Goal: Task Accomplishment & Management: Manage account settings

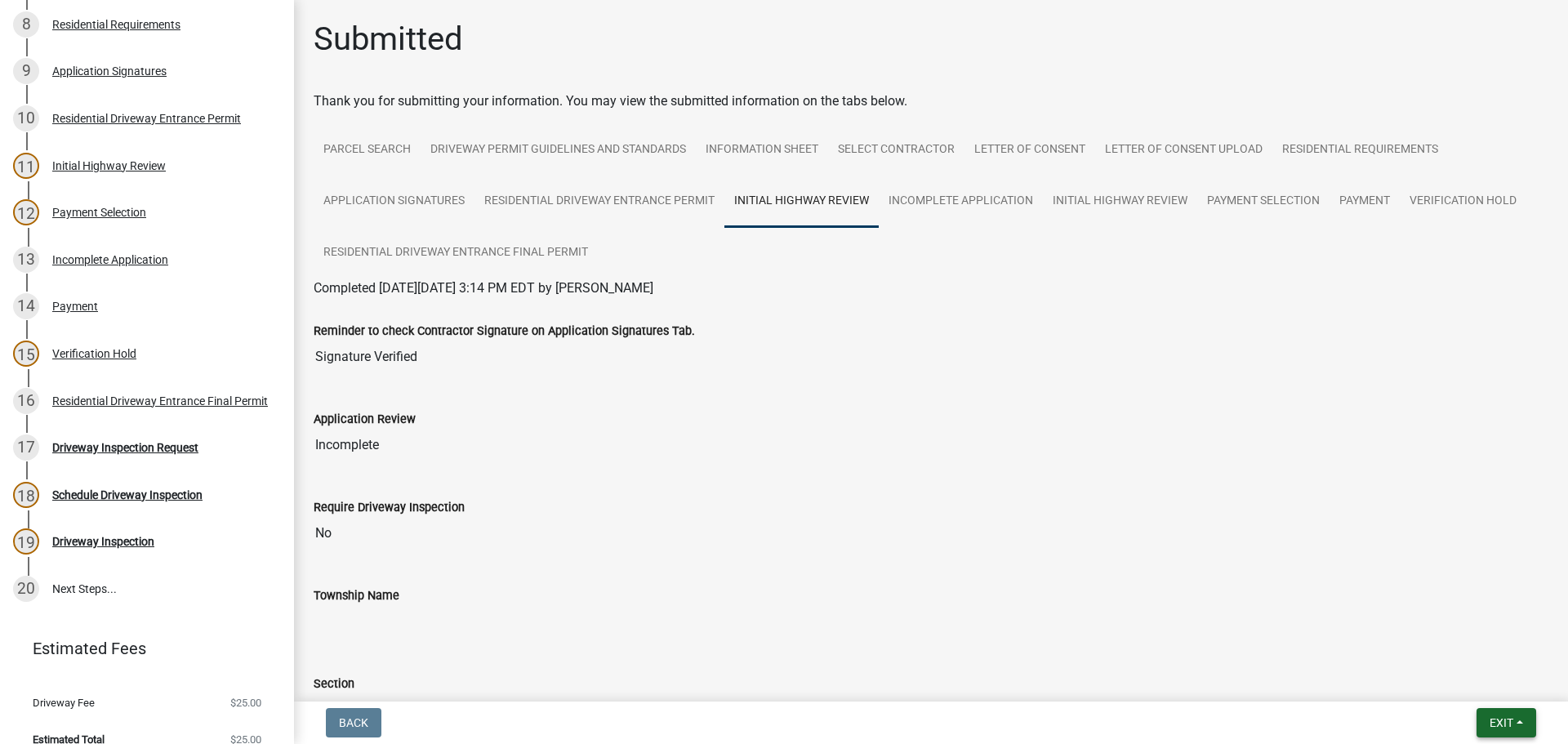
click at [1508, 719] on span "Exit" at bounding box center [1502, 723] width 24 height 13
click at [1457, 696] on button "Save & Exit" at bounding box center [1470, 681] width 131 height 39
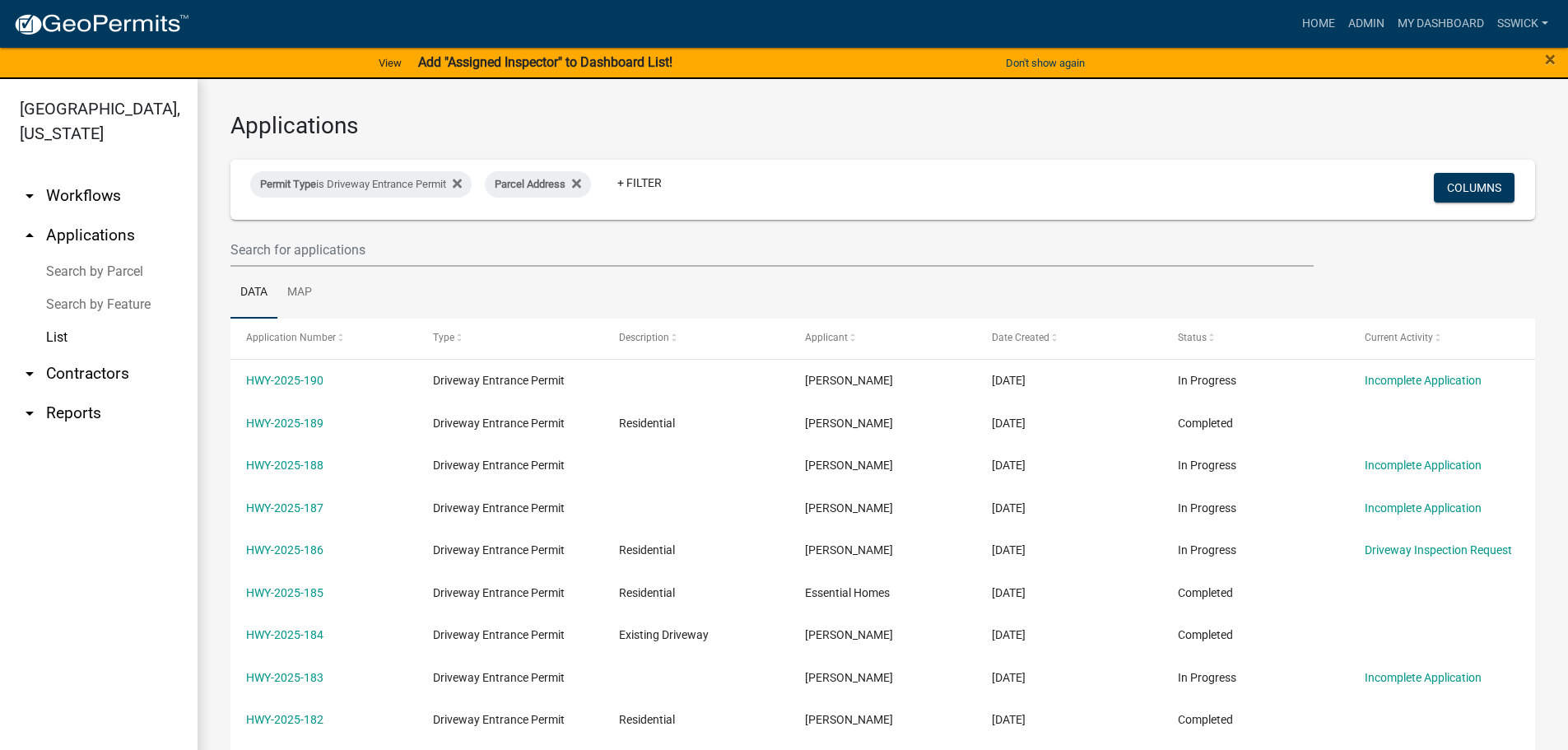
click at [92, 194] on link "arrow_drop_down Workflows" at bounding box center [98, 196] width 198 height 40
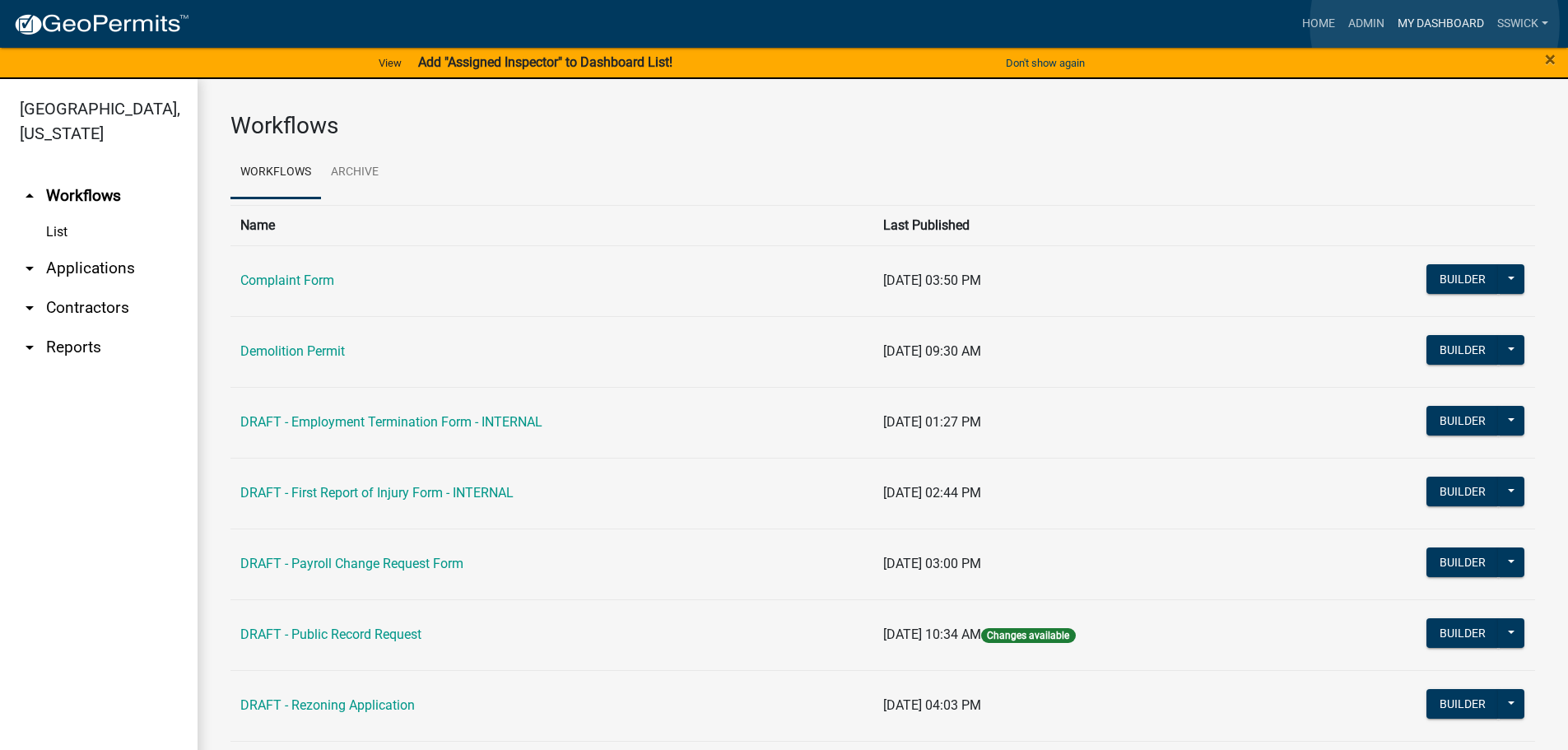
click at [1434, 24] on link "My Dashboard" at bounding box center [1441, 24] width 99 height 31
